Goal: Check status: Check status

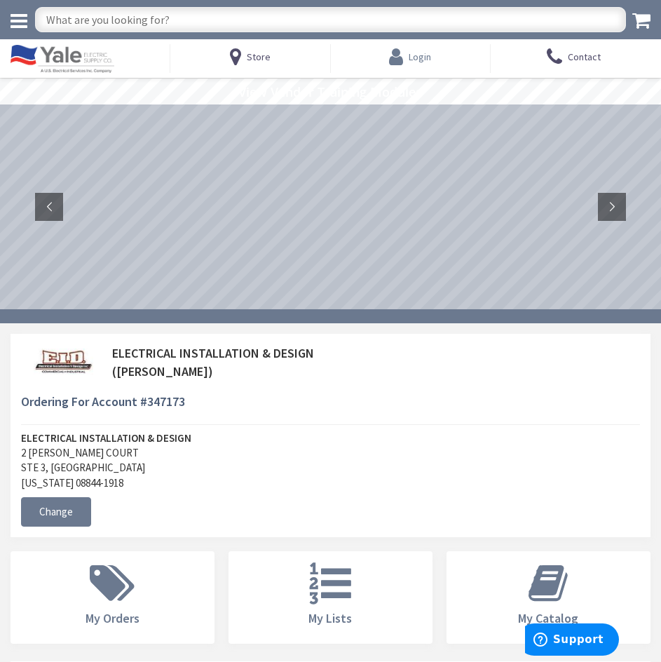
click at [415, 64] on span "Login" at bounding box center [420, 56] width 22 height 25
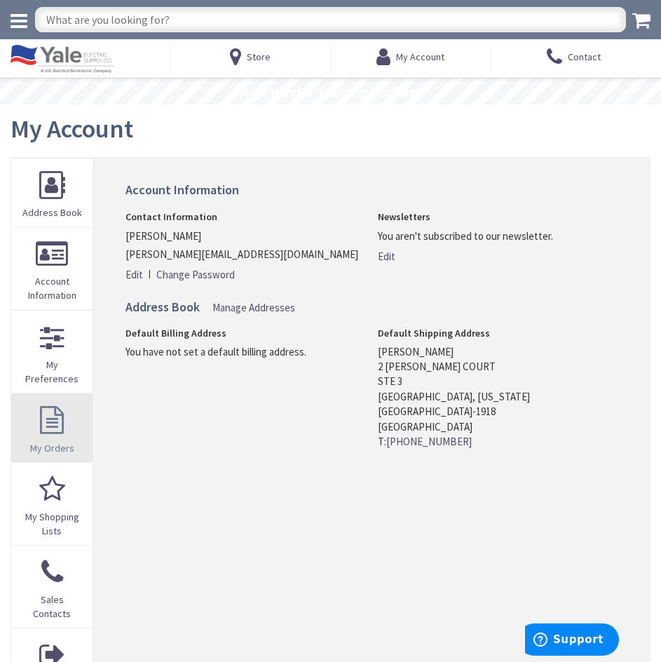
click at [50, 436] on link "My Orders" at bounding box center [51, 427] width 81 height 68
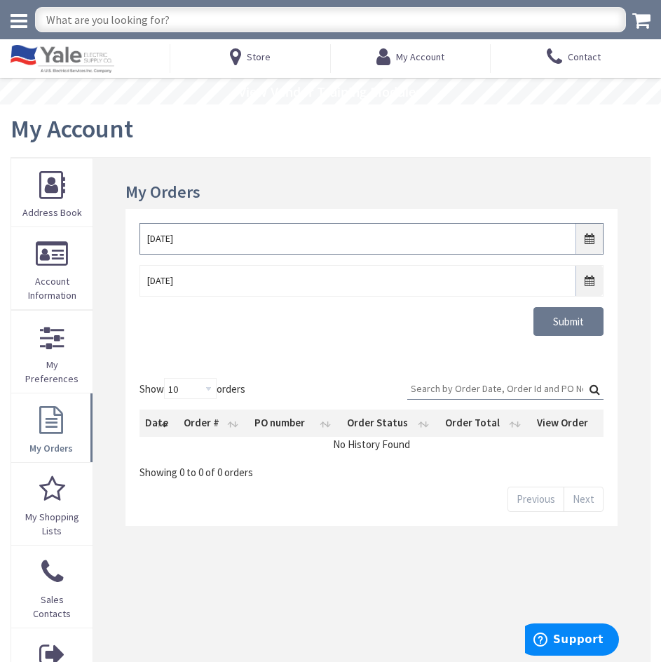
click at [591, 238] on input "9/25/2025" at bounding box center [372, 239] width 465 height 32
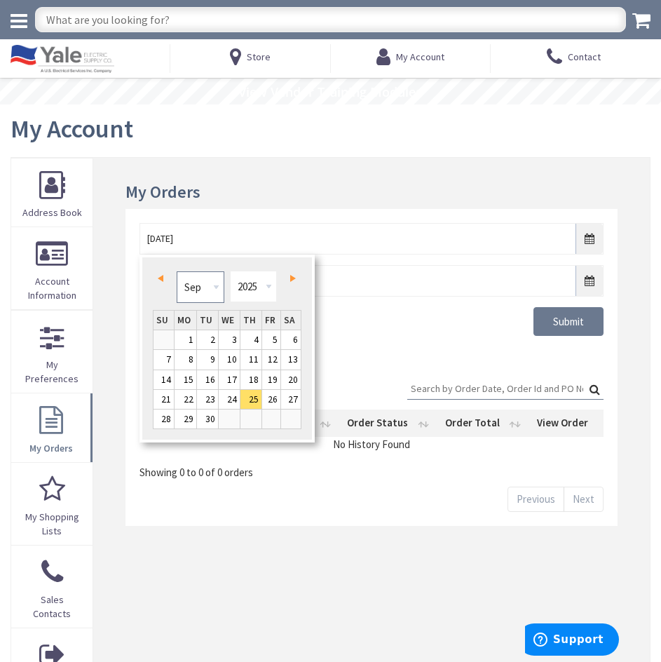
click at [200, 292] on select "Jan Feb Mar Apr May Jun Jul Aug Sep Oct Nov Dec" at bounding box center [200, 287] width 47 height 32
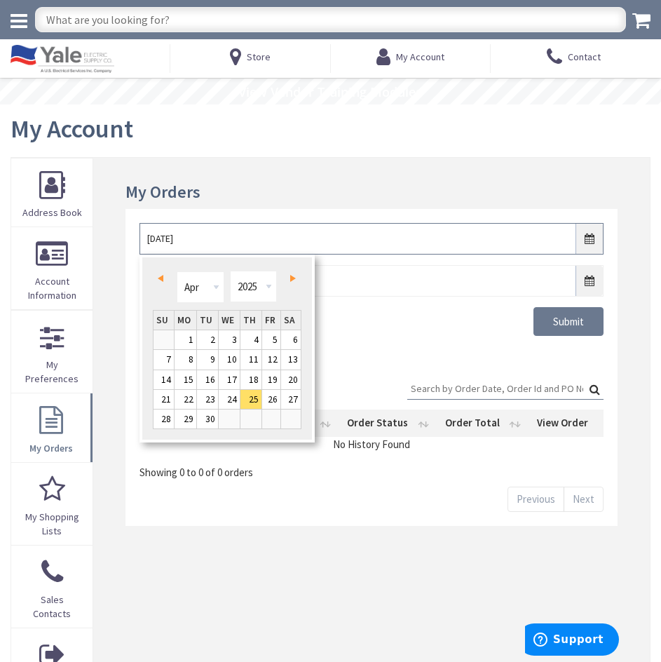
type input "04/24/2025"
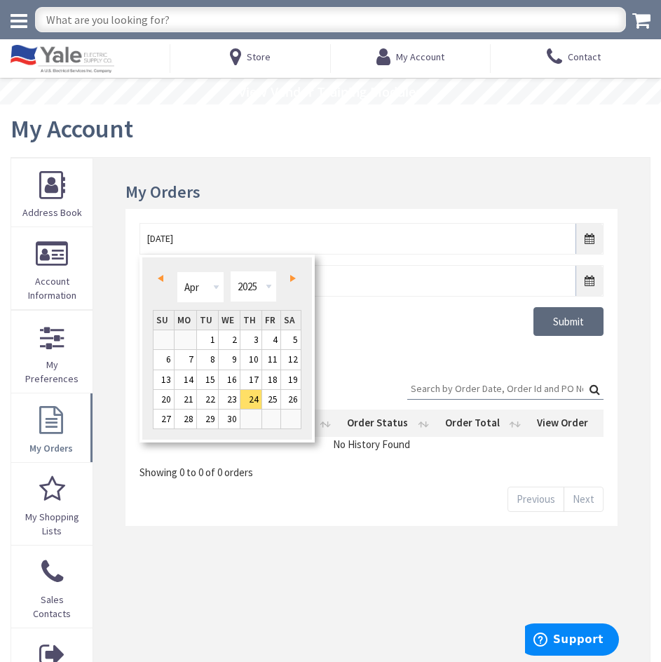
click at [578, 314] on input "Submit" at bounding box center [569, 321] width 70 height 29
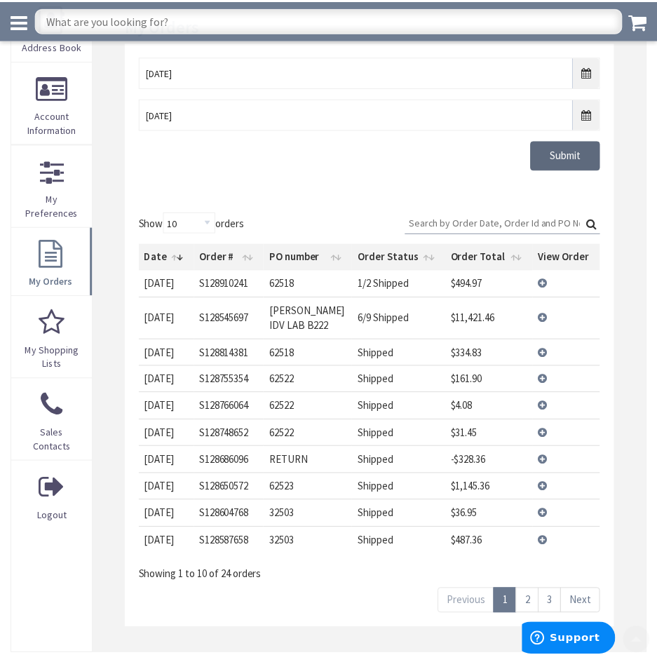
scroll to position [140, 0]
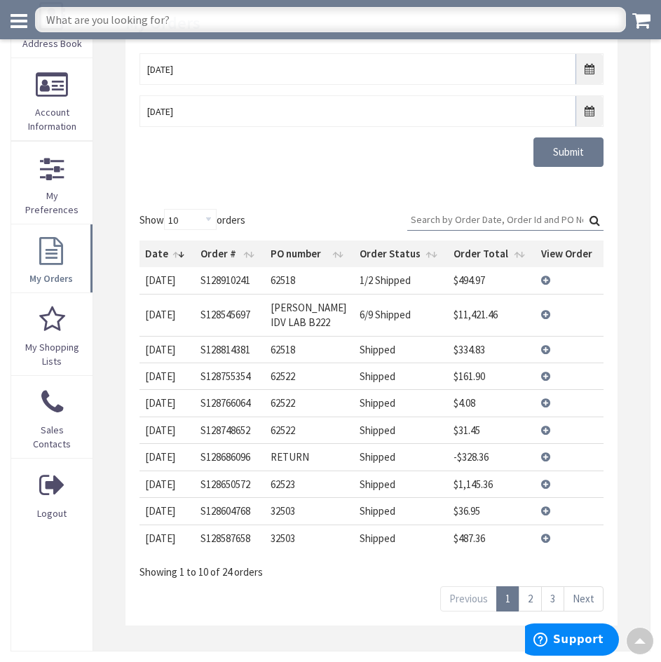
click at [309, 163] on div "Submit" at bounding box center [372, 151] width 486 height 29
click at [545, 314] on td "View Details" at bounding box center [570, 315] width 68 height 42
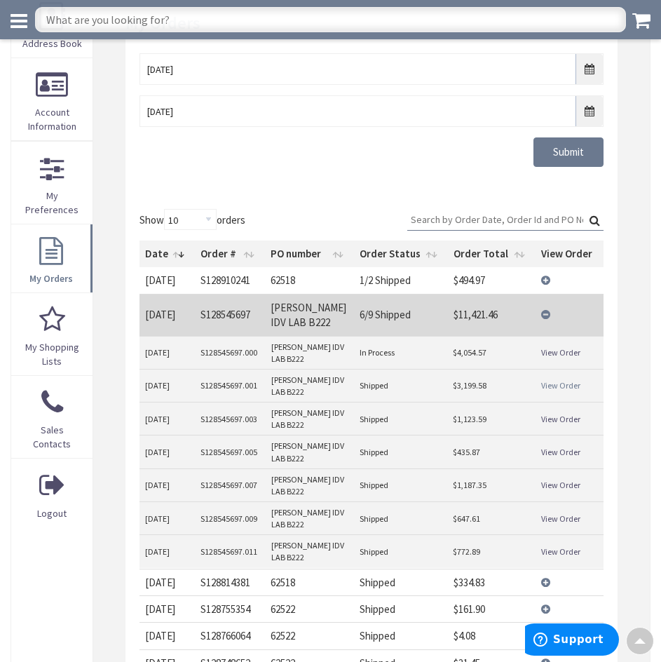
click at [569, 385] on link "View Order" at bounding box center [560, 385] width 39 height 12
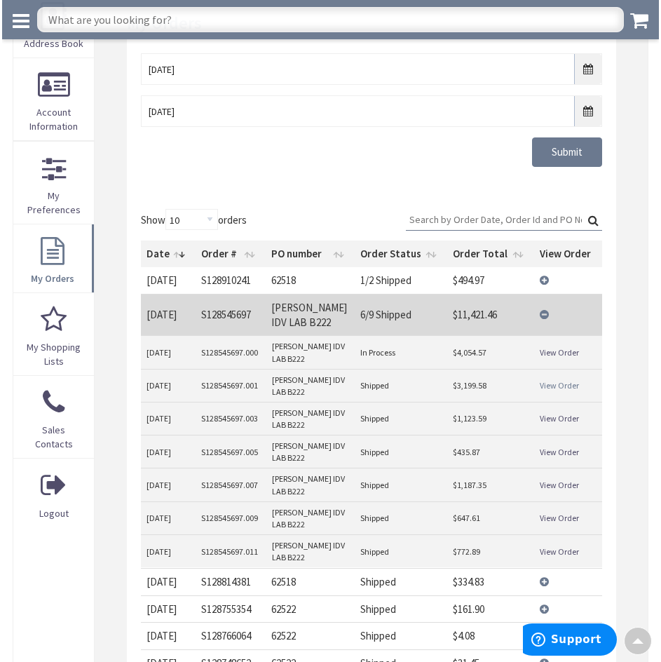
scroll to position [138, 0]
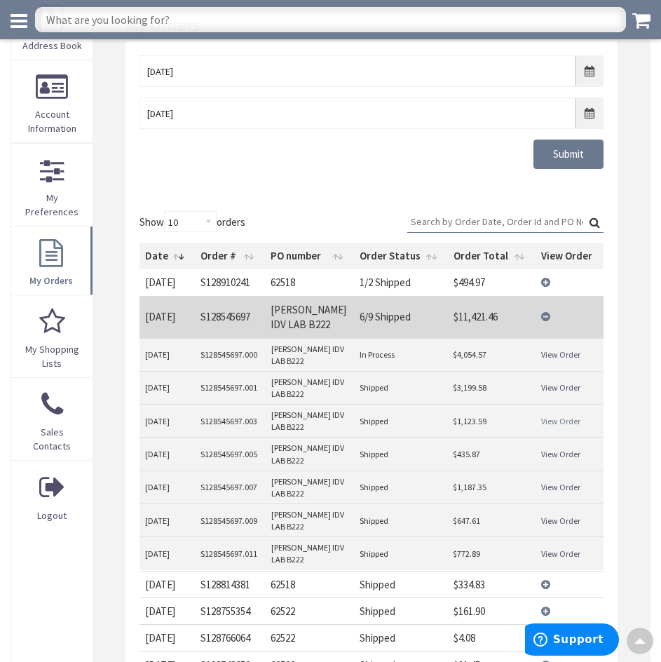
click at [567, 419] on link "View Order" at bounding box center [560, 421] width 39 height 12
click at [551, 452] on link "View Order" at bounding box center [560, 454] width 39 height 12
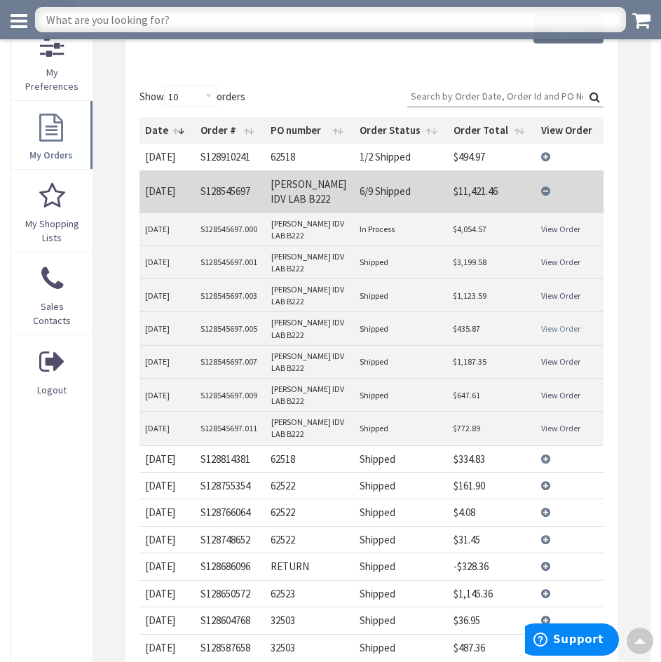
scroll to position [278, 0]
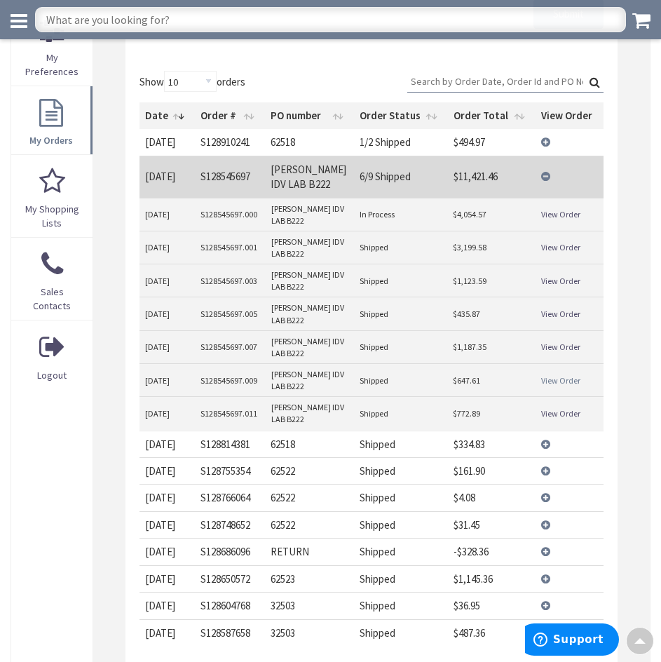
click at [558, 383] on link "View Order" at bounding box center [560, 381] width 39 height 12
click at [563, 413] on link "View Order" at bounding box center [560, 414] width 39 height 12
click at [617, 224] on div "Show 10 25 50 100 orders Search: Date Order # PO number Order Status Order Tota…" at bounding box center [372, 389] width 493 height 664
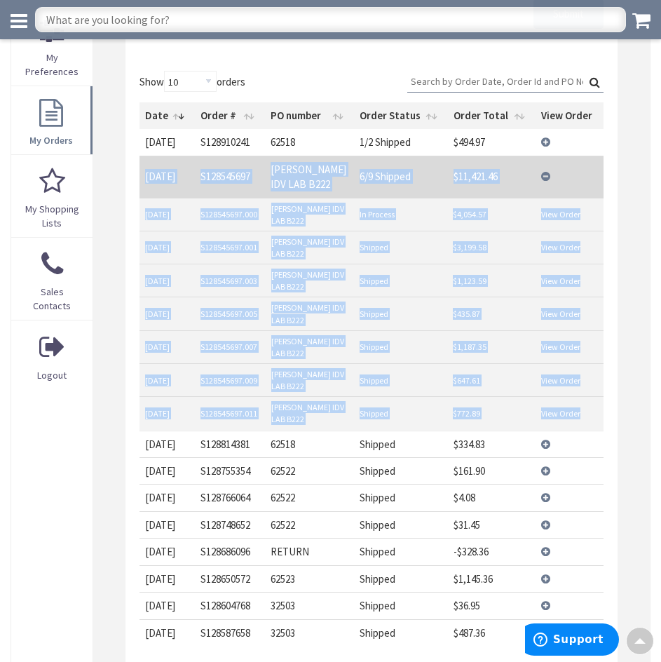
drag, startPoint x: 147, startPoint y: 175, endPoint x: 600, endPoint y: 407, distance: 509.7
click at [600, 407] on tbody "10/2/2025 2025-10-02 S128910241 62518 1/2 Shipped $494.97 View Details 9/23/202…" at bounding box center [372, 387] width 465 height 517
copy tbody "9/23/2025 2025-09-23 S128545697 Janssen RN IDV LAB B222 6/9 Shipped $11,421.46 …"
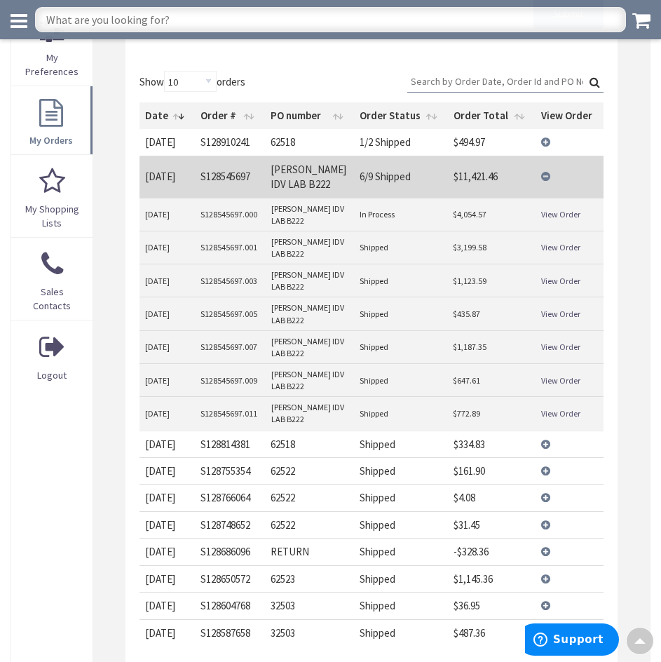
click at [645, 463] on div "My Orders 04/24/2025 10/2/2025 Submit Show 10 25 50 100 orders Search: Date Ord…" at bounding box center [371, 298] width 557 height 895
drag, startPoint x: 410, startPoint y: 212, endPoint x: 509, endPoint y: 189, distance: 100.7
click at [162, 231] on tbody "8/20/2025 S128545697.000 Janssen RN IDV LAB B222 In Process $4,054.57 View Orde…" at bounding box center [372, 313] width 465 height 231
click at [635, 238] on div "My Orders 04/24/2025 10/2/2025 Submit Show 10 25 50 100 orders Search: Date Ord…" at bounding box center [371, 298] width 557 height 895
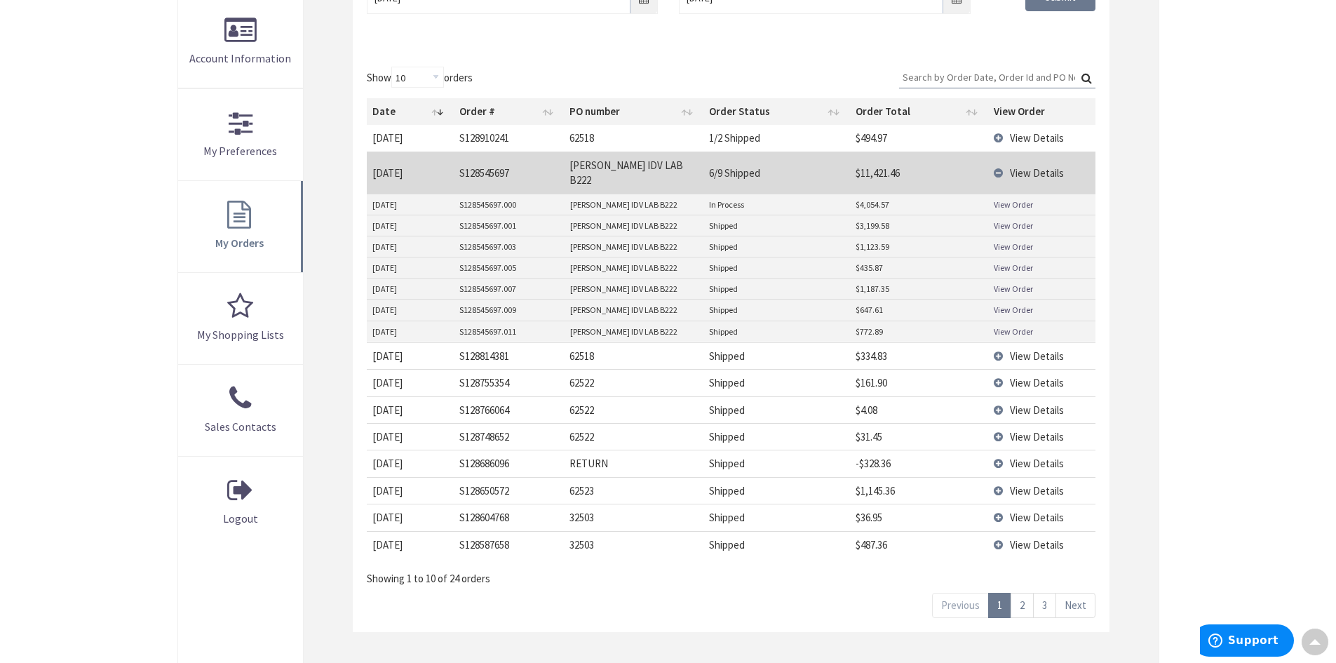
scroll to position [516, 0]
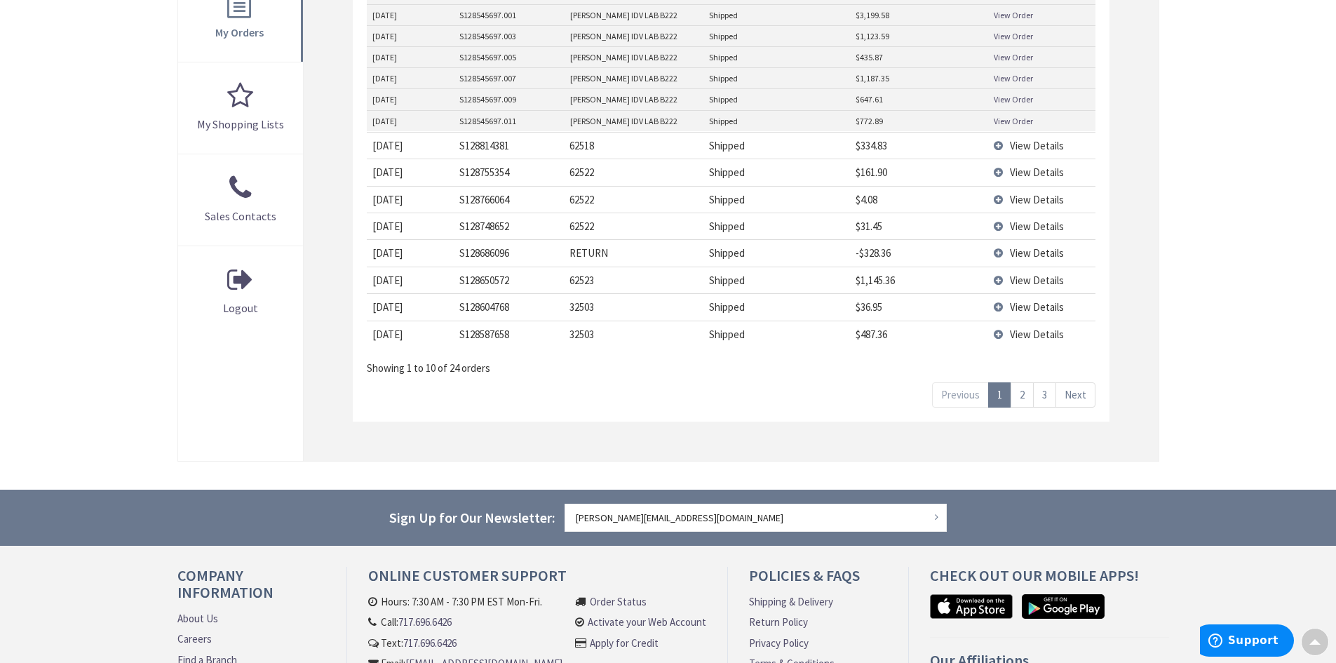
click at [661, 382] on link "Next" at bounding box center [1076, 394] width 40 height 25
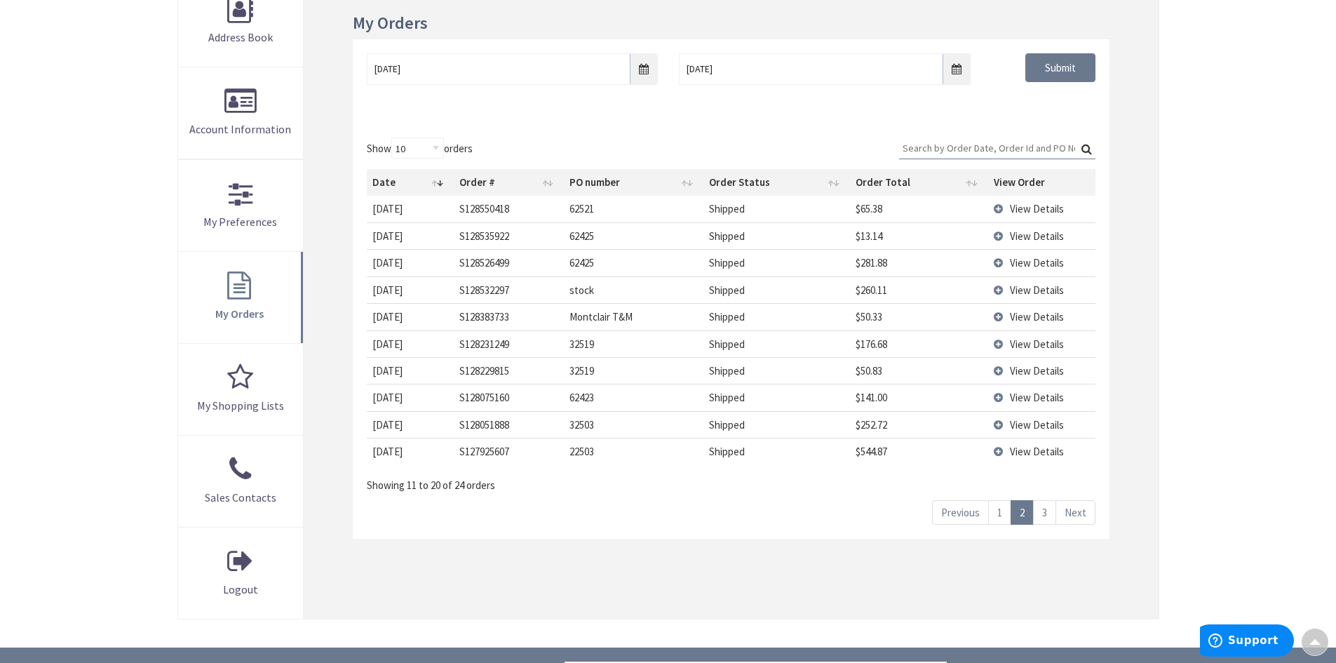
scroll to position [210, 0]
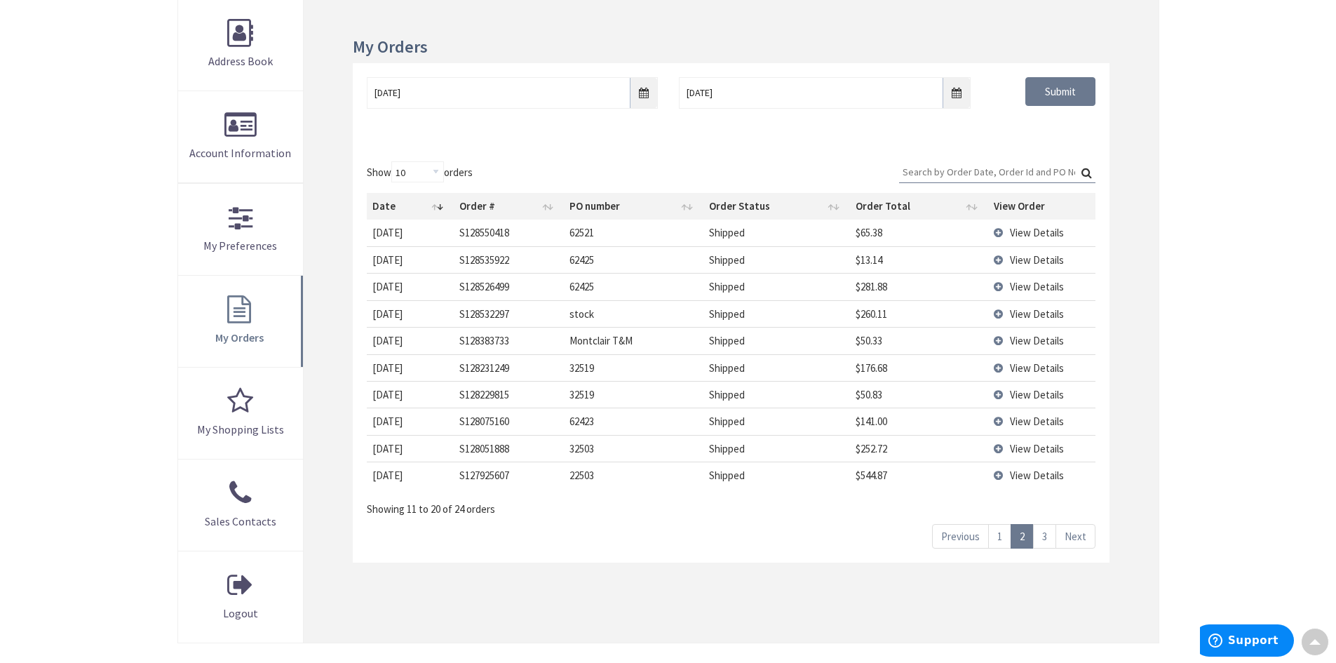
click at [661, 312] on span "View Details" at bounding box center [1037, 313] width 54 height 13
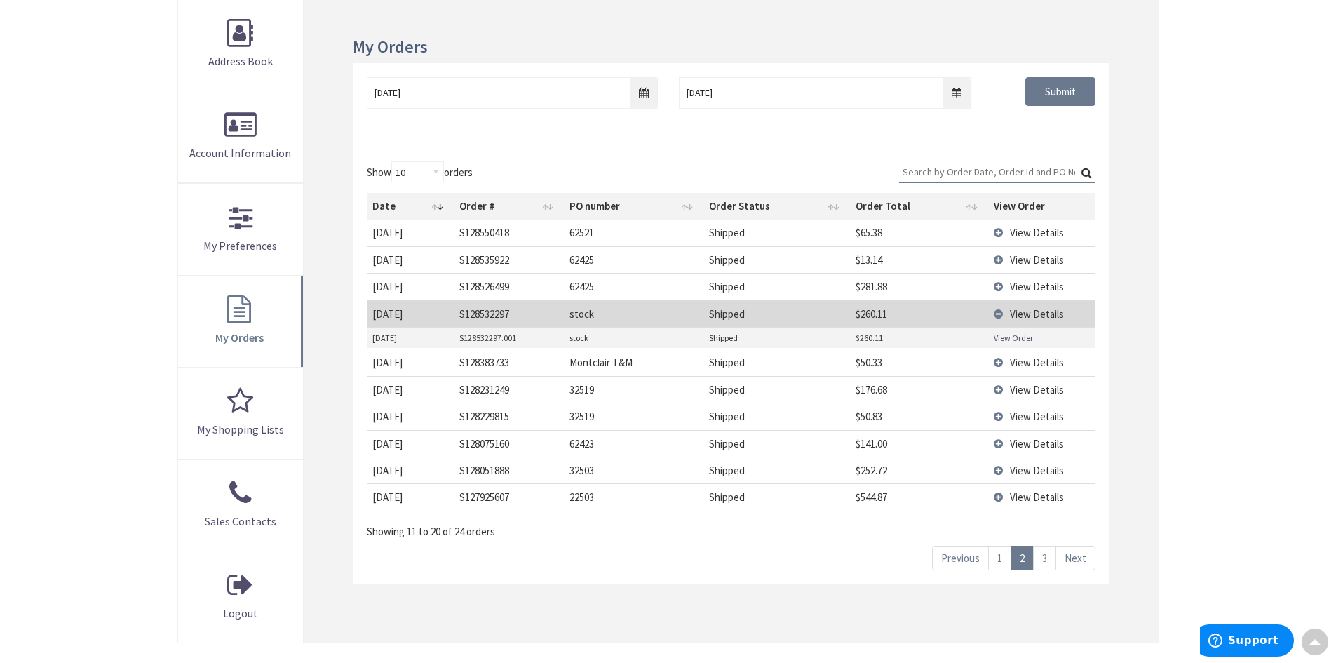
click at [661, 333] on link "View Order" at bounding box center [1013, 338] width 39 height 12
click at [661, 556] on link "1" at bounding box center [999, 558] width 23 height 25
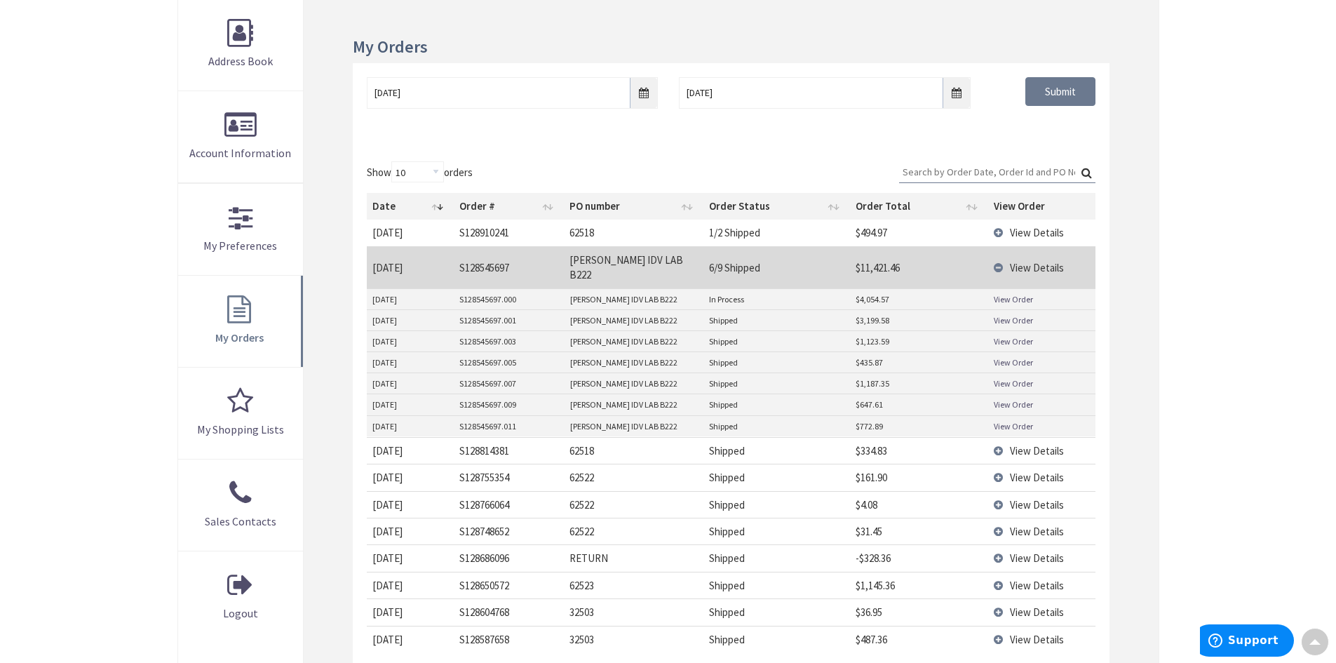
click at [661, 243] on div "Skip to Content Toggle Nav Search Cart My Cart Close" at bounding box center [668, 468] width 1336 height 1296
click at [661, 234] on span "View Details" at bounding box center [1037, 232] width 54 height 13
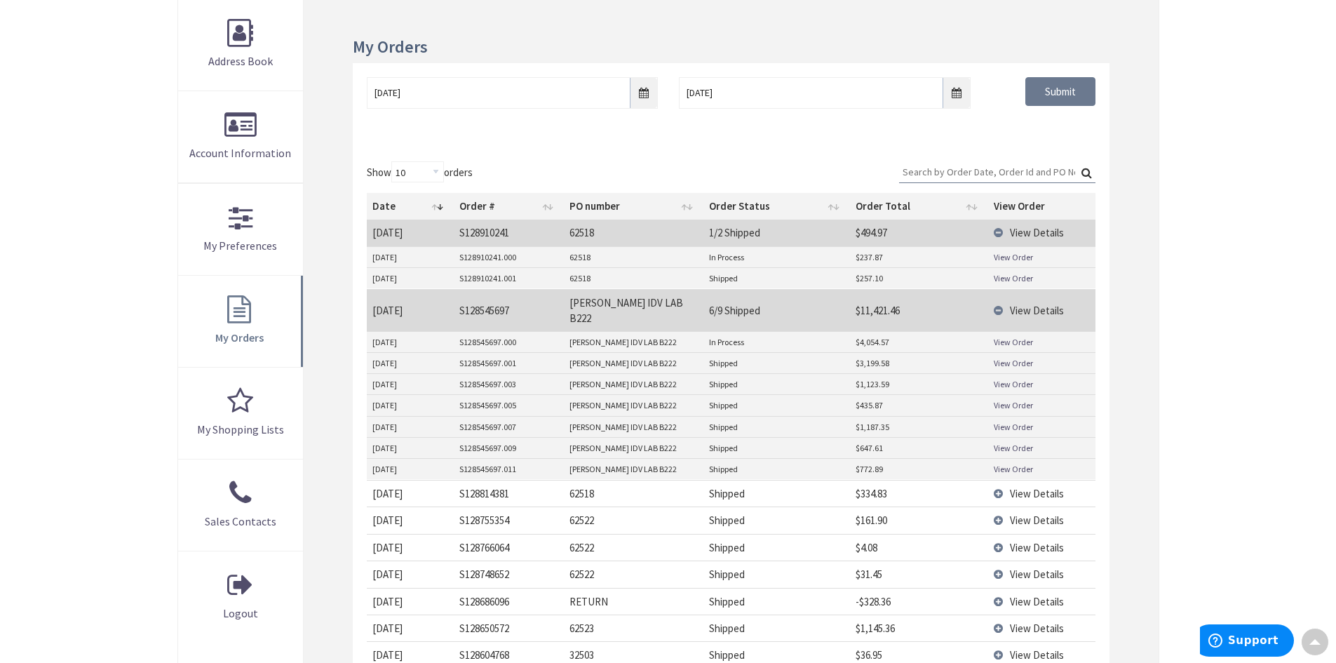
click at [661, 305] on span "View Details" at bounding box center [1037, 310] width 54 height 13
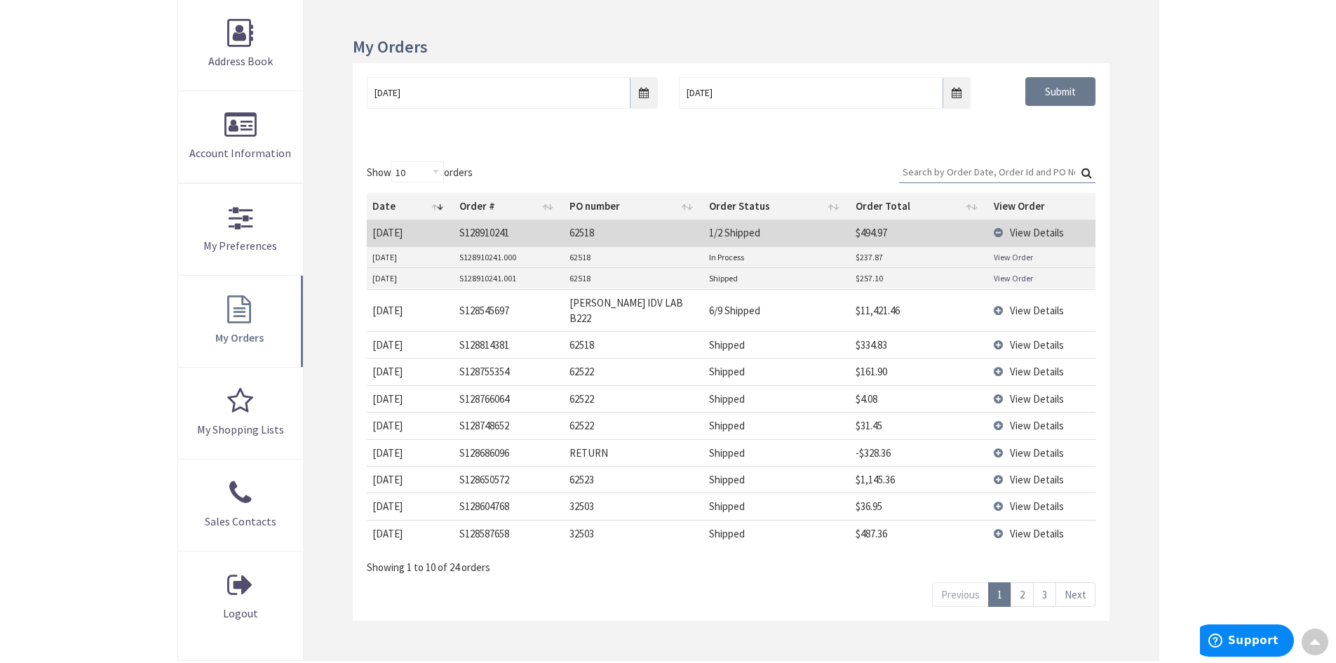
click at [661, 276] on link "View Order" at bounding box center [1013, 278] width 39 height 12
click at [661, 255] on link "View Order" at bounding box center [1013, 257] width 39 height 12
click at [661, 280] on link "View Order" at bounding box center [1013, 278] width 39 height 12
click at [661, 233] on span "View Details" at bounding box center [1037, 232] width 54 height 13
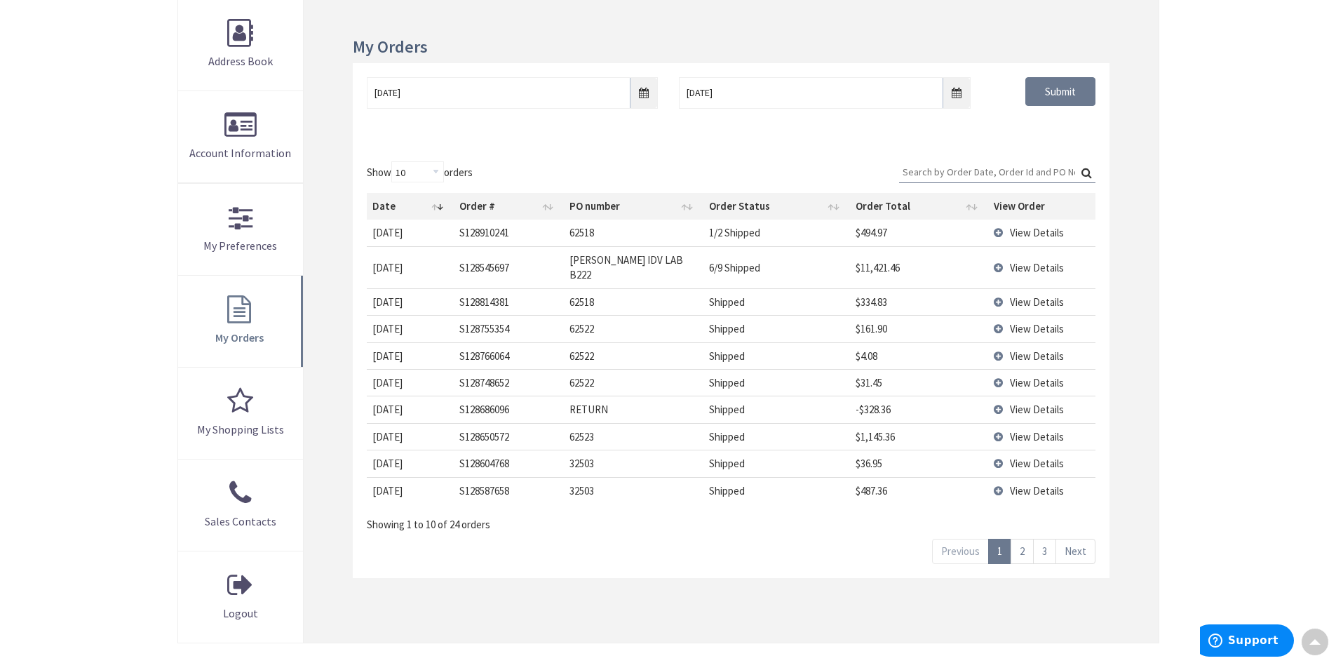
click at [661, 295] on span "View Details" at bounding box center [1037, 301] width 54 height 13
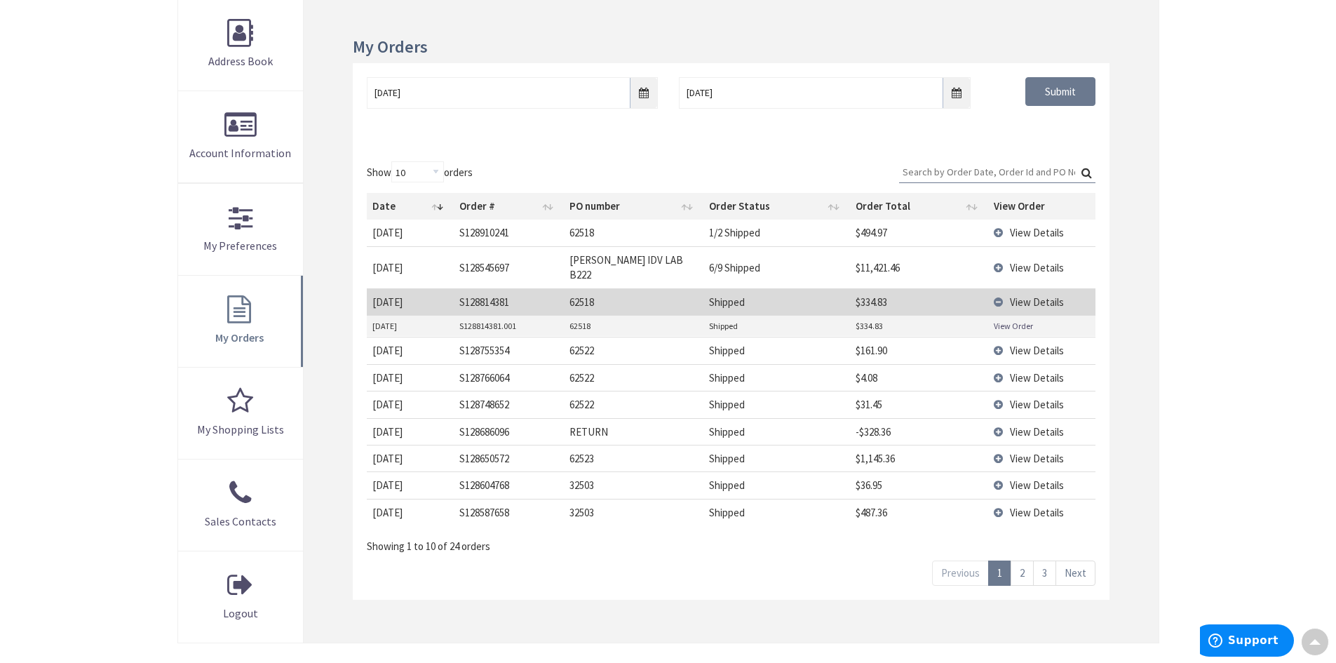
click at [661, 320] on link "View Order" at bounding box center [1013, 326] width 39 height 12
click at [661, 425] on span "View Details" at bounding box center [1037, 431] width 54 height 13
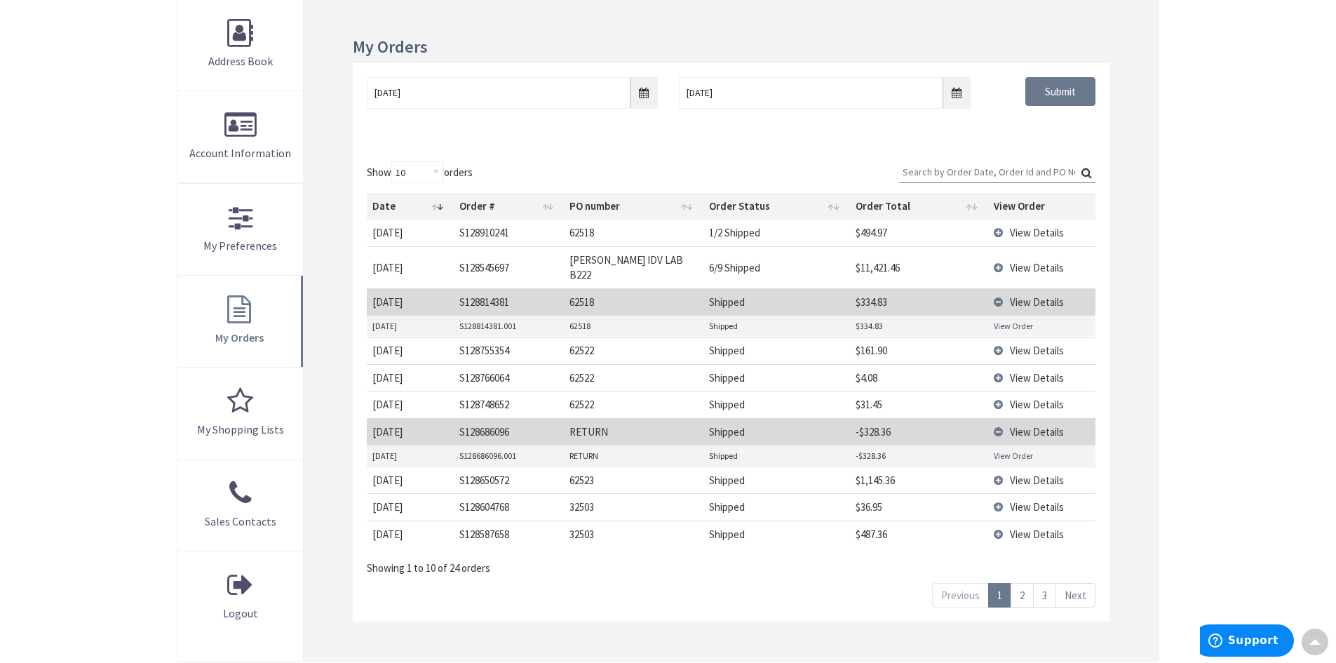
click at [661, 450] on link "View Order" at bounding box center [1013, 456] width 39 height 12
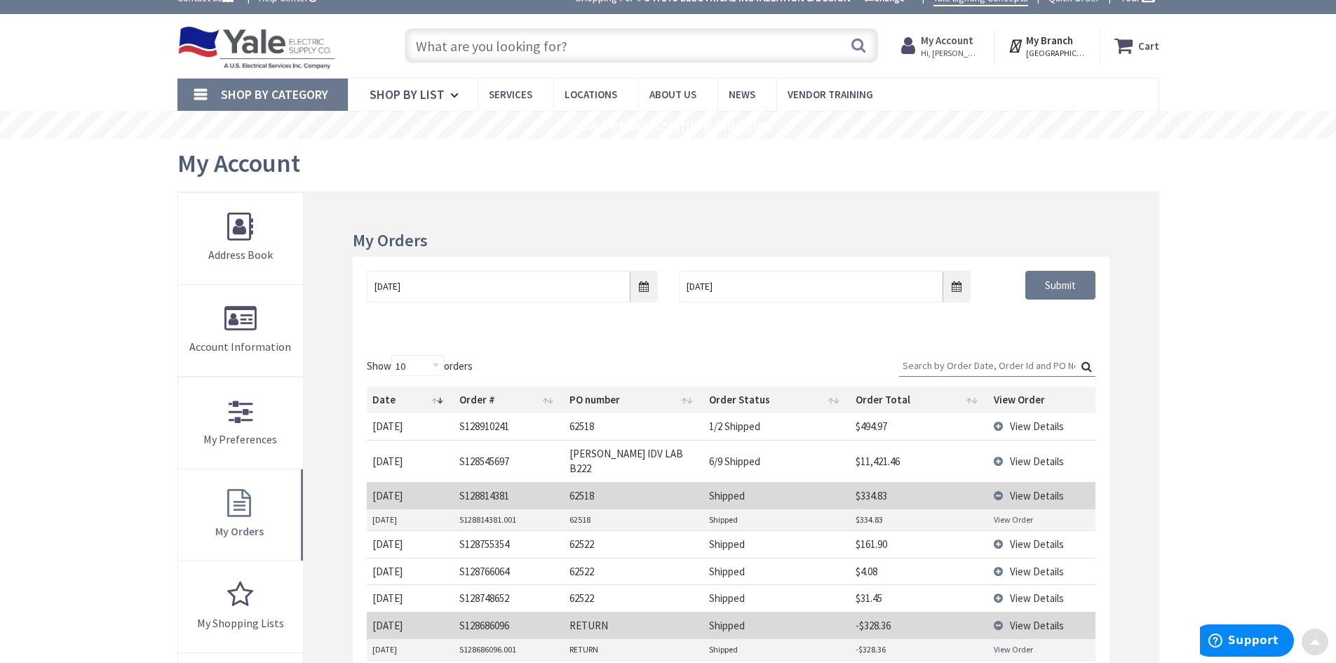
scroll to position [0, 0]
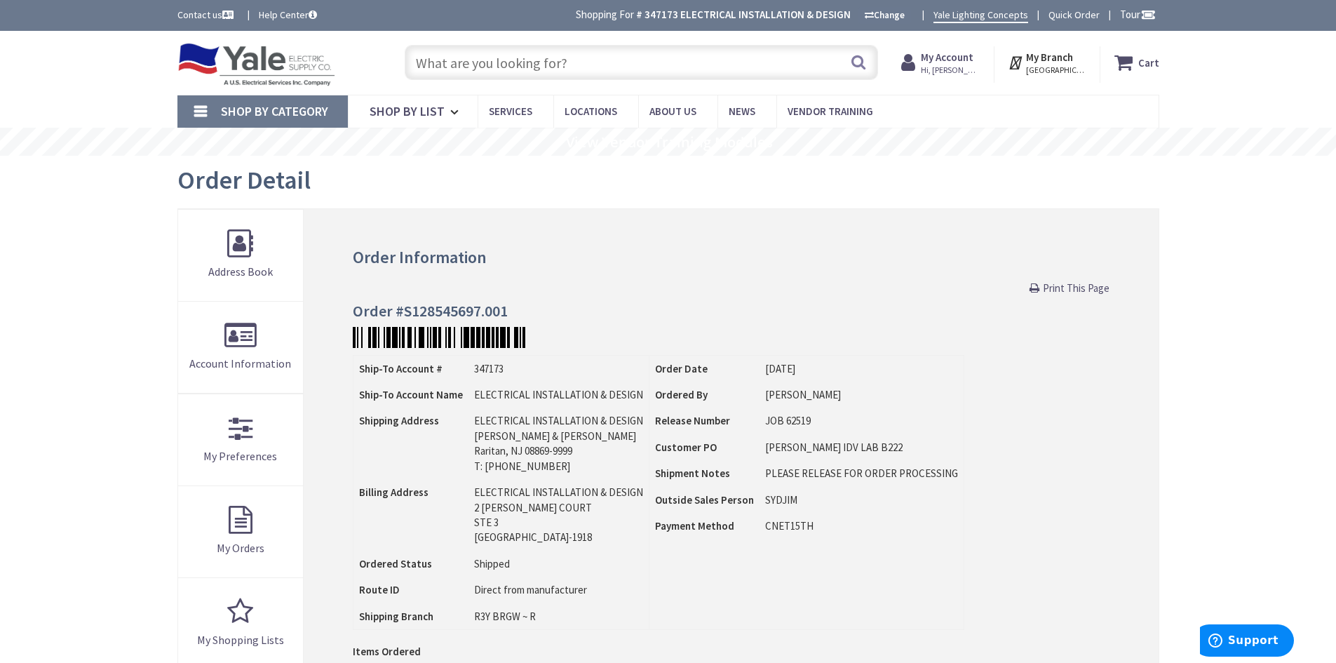
click at [661, 289] on span "Print This Page" at bounding box center [1076, 287] width 67 height 13
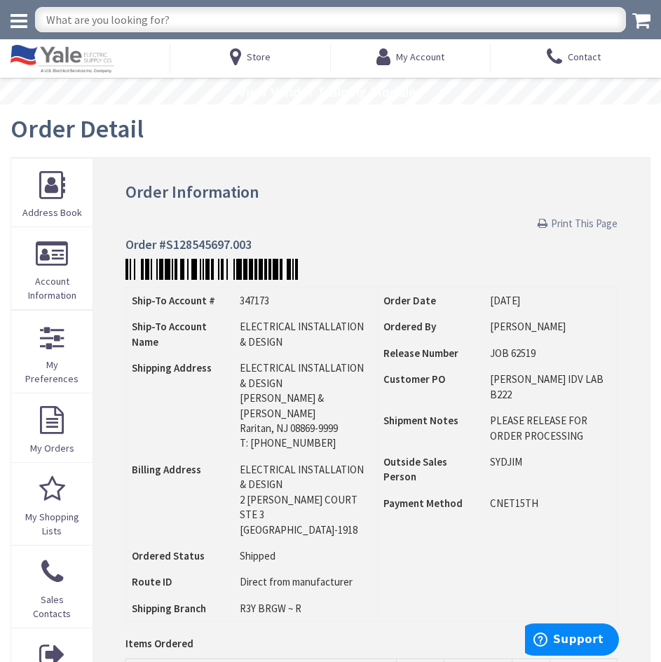
drag, startPoint x: 584, startPoint y: 221, endPoint x: 520, endPoint y: 454, distance: 241.5
click at [584, 221] on span "Print This Page" at bounding box center [584, 223] width 67 height 13
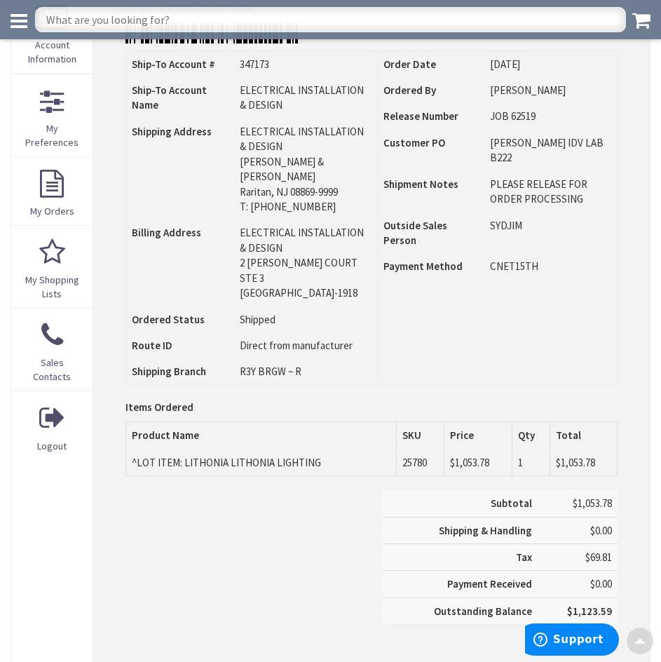
scroll to position [210, 0]
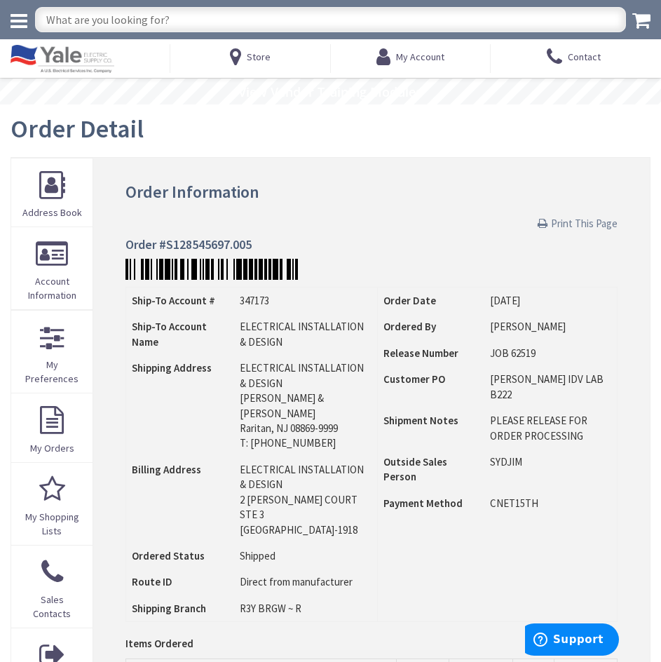
click at [598, 222] on span "Print This Page" at bounding box center [584, 223] width 67 height 13
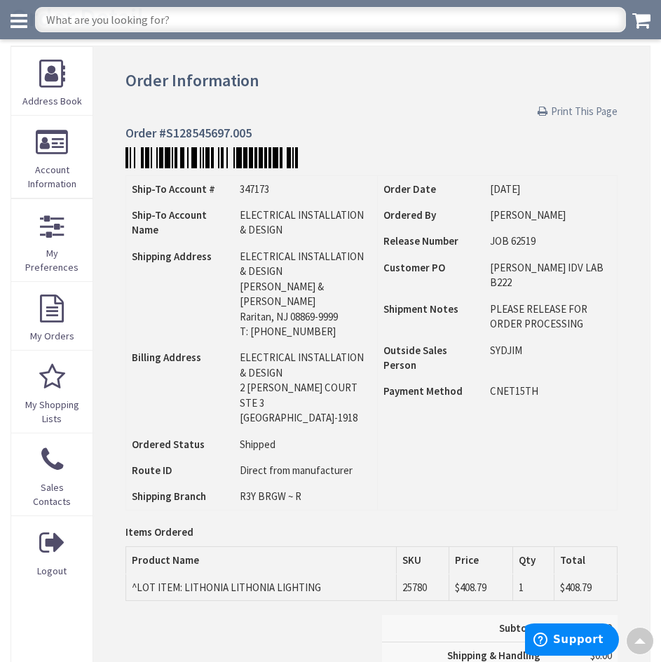
scroll to position [70, 0]
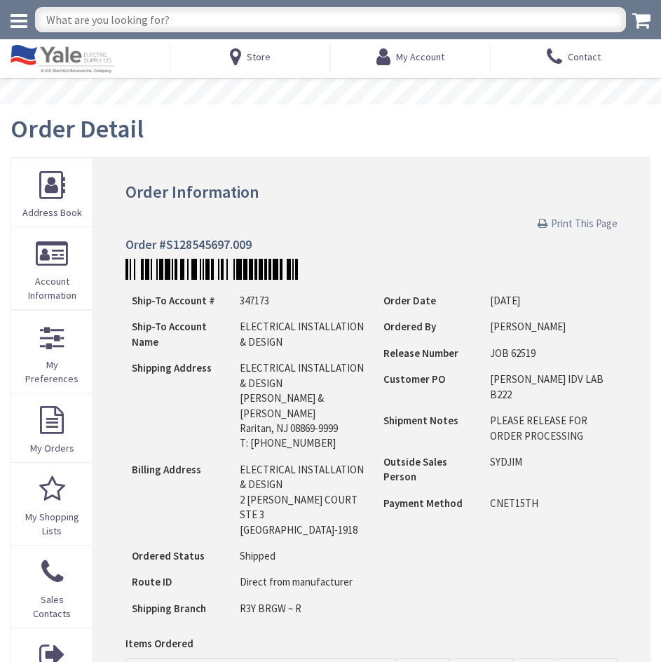
drag, startPoint x: 0, startPoint y: 0, endPoint x: 601, endPoint y: 222, distance: 640.7
click at [601, 222] on span "Print This Page" at bounding box center [584, 223] width 67 height 13
drag, startPoint x: 595, startPoint y: 227, endPoint x: 552, endPoint y: 432, distance: 209.2
click at [595, 227] on span "Print This Page" at bounding box center [584, 223] width 67 height 13
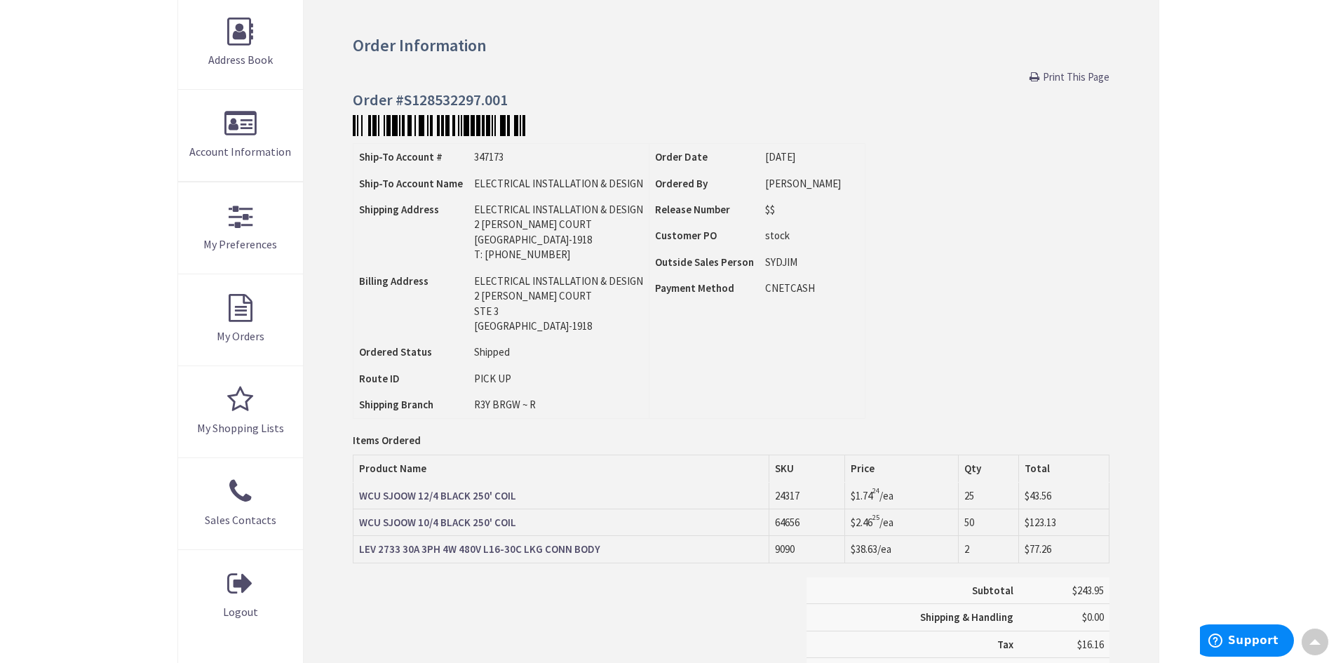
scroll to position [212, 0]
click at [432, 525] on strong "WCU SJOOW 10/4 BLACK 250' COIL" at bounding box center [437, 521] width 157 height 13
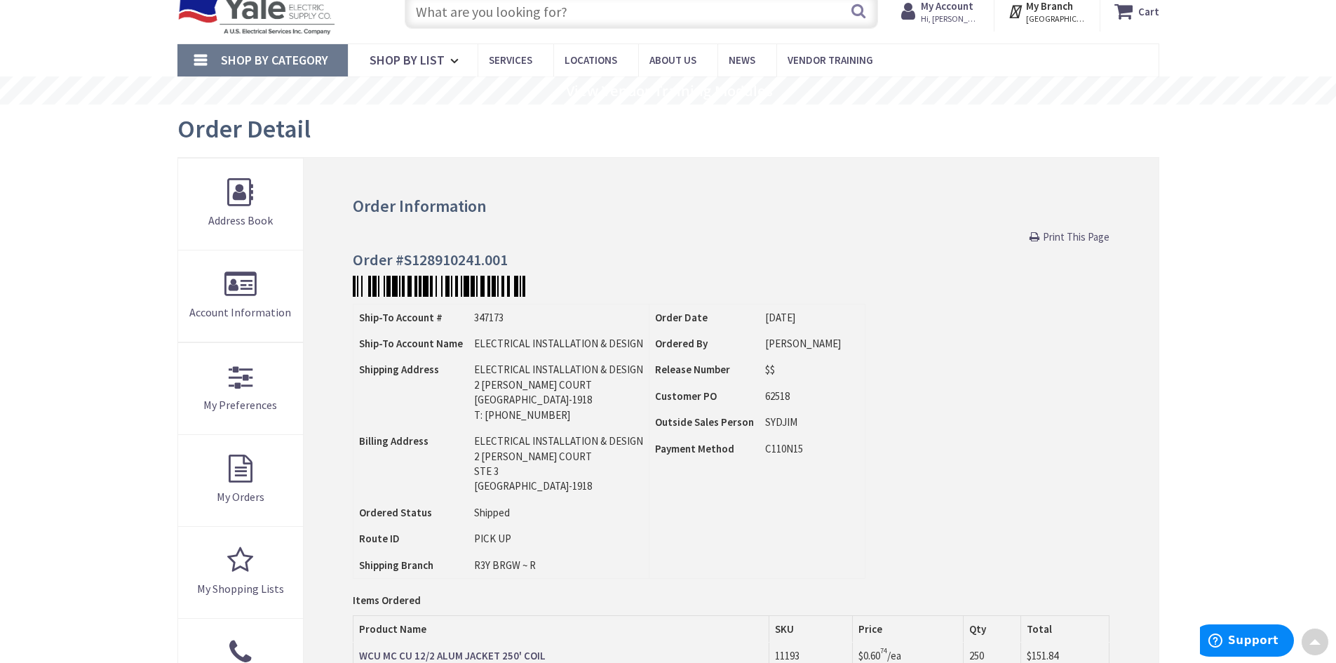
scroll to position [1, 0]
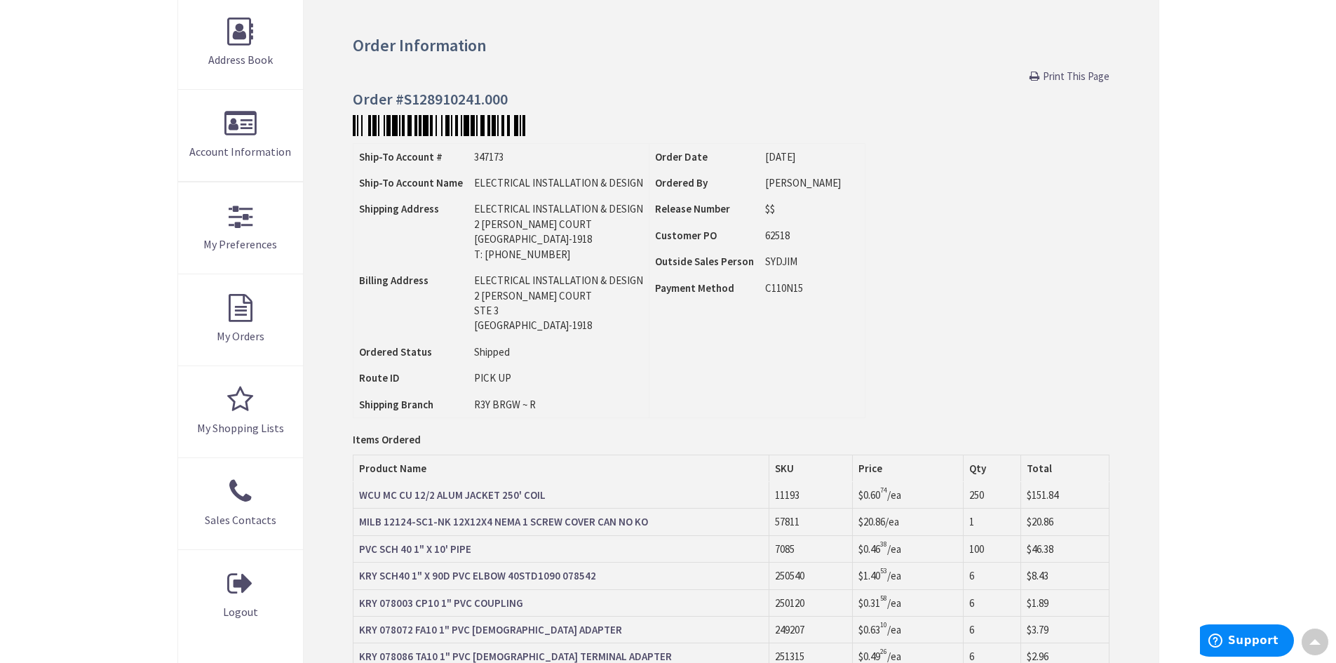
scroll to position [211, 0]
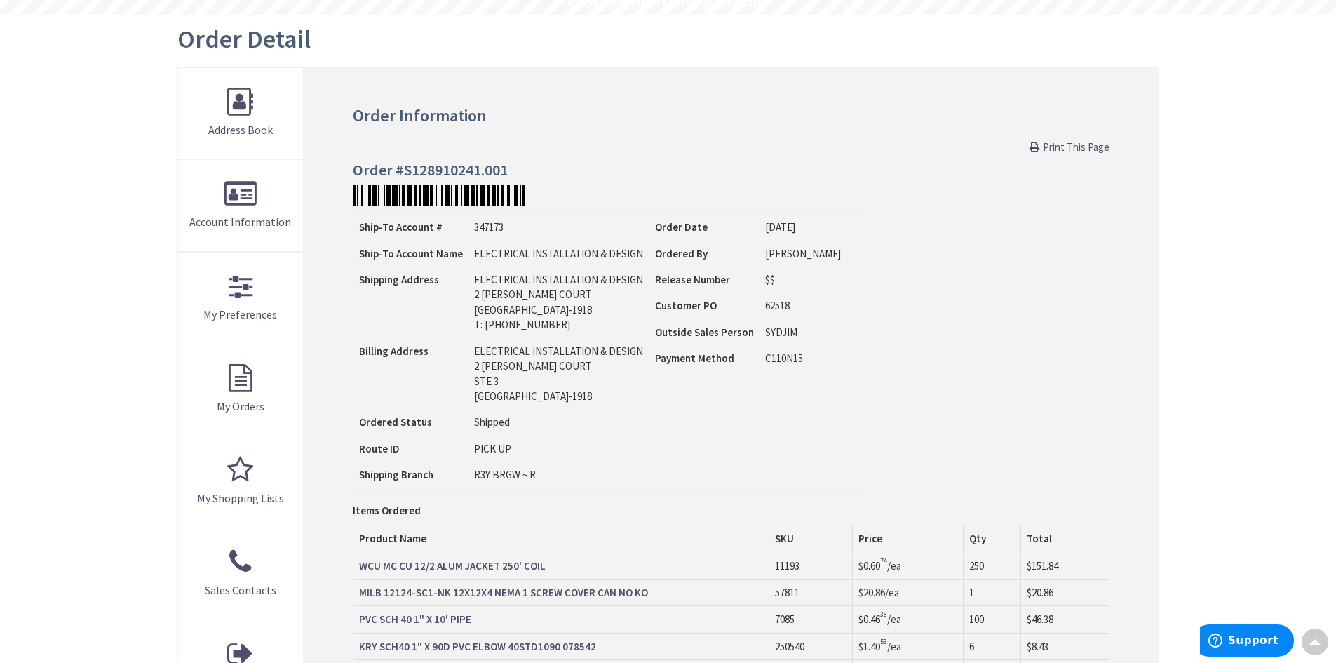
scroll to position [141, 0]
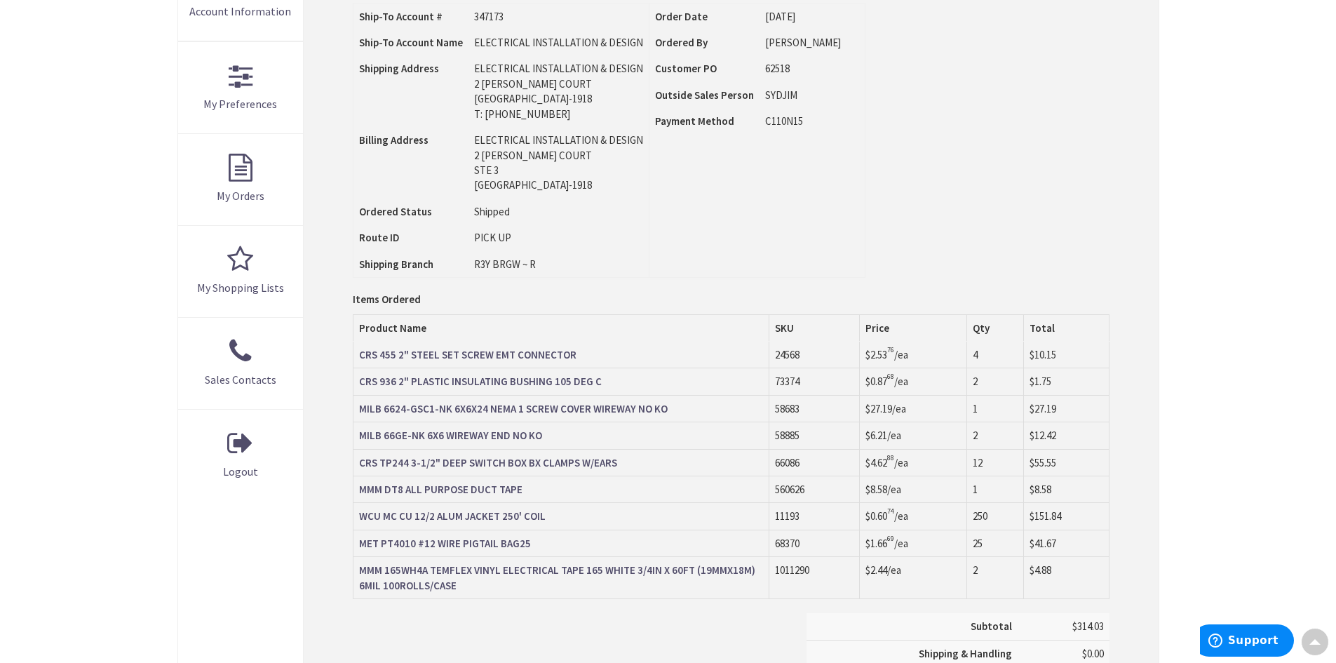
scroll to position [492, 0]
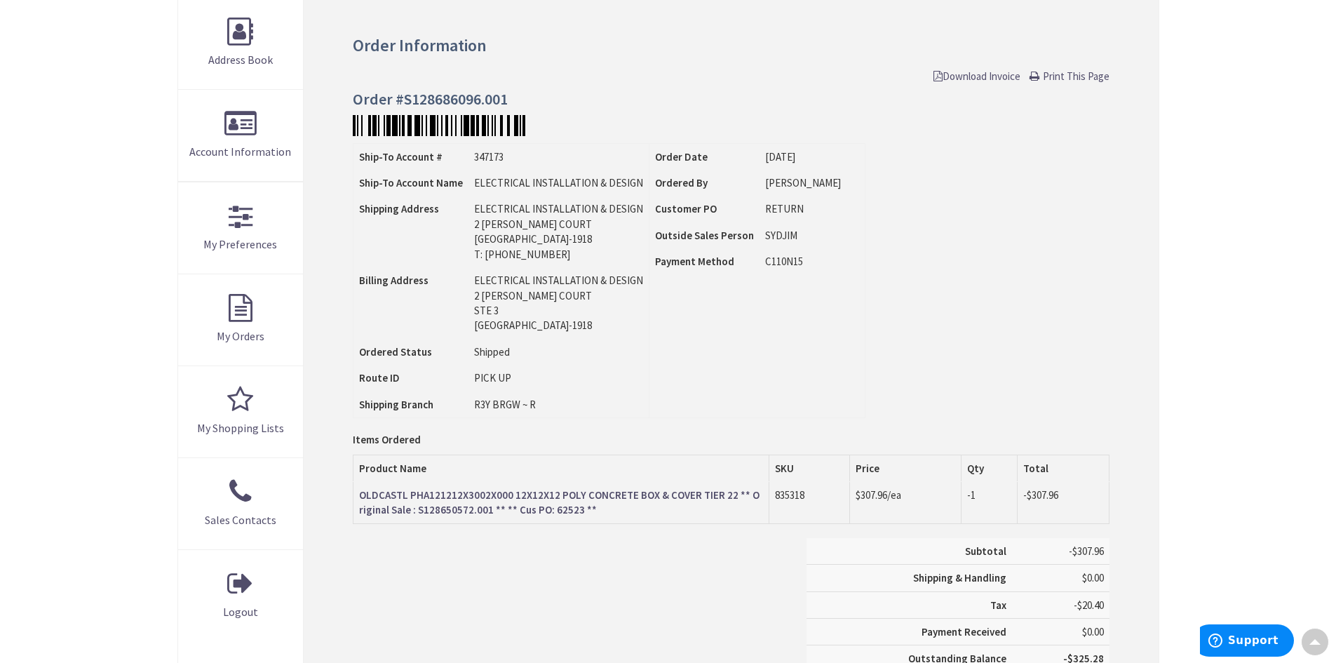
scroll to position [282, 0]
